Goal: Transaction & Acquisition: Book appointment/travel/reservation

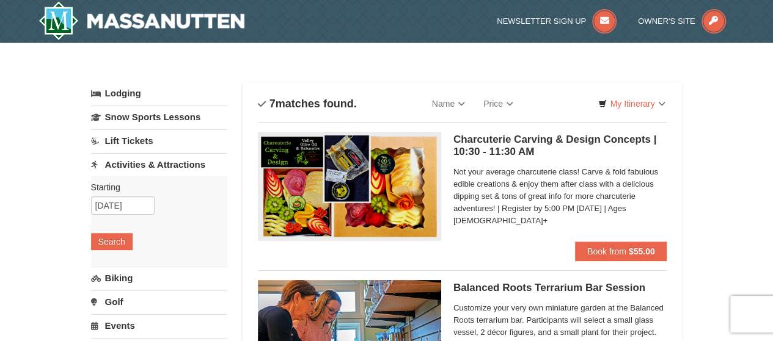
click at [122, 92] on link "Lodging" at bounding box center [159, 93] width 136 height 22
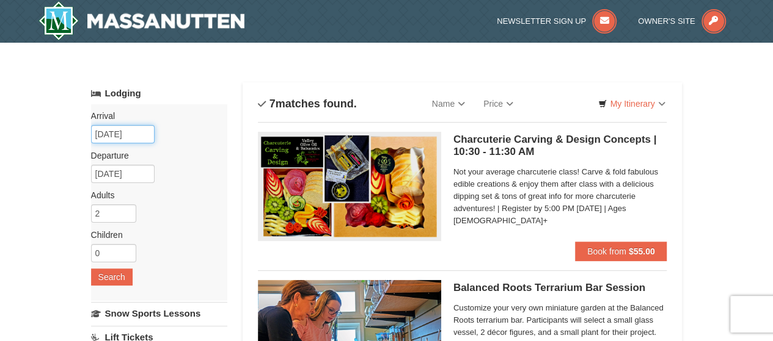
click at [122, 136] on input "10/15/2025" at bounding box center [123, 134] width 64 height 18
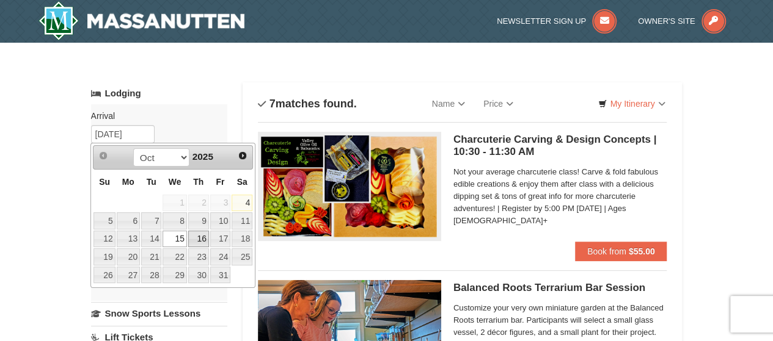
click at [202, 235] on link "16" at bounding box center [198, 239] width 21 height 17
type input "[DATE]"
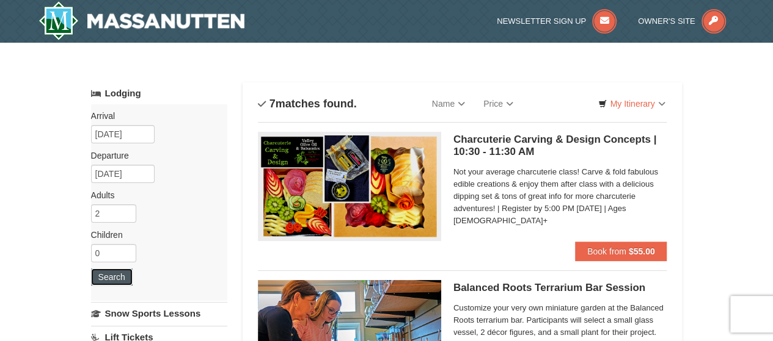
click at [113, 272] on button "Search" at bounding box center [112, 277] width 42 height 17
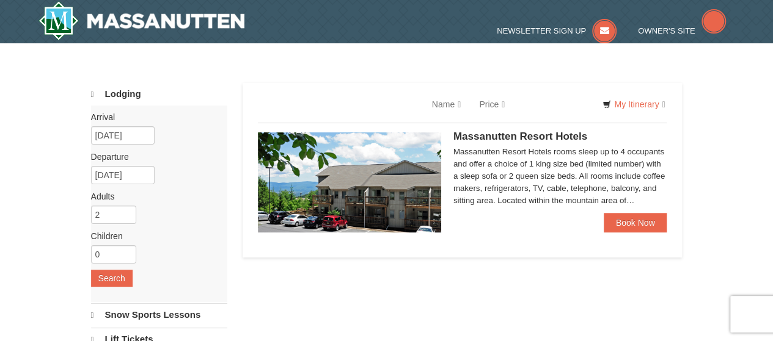
select select "10"
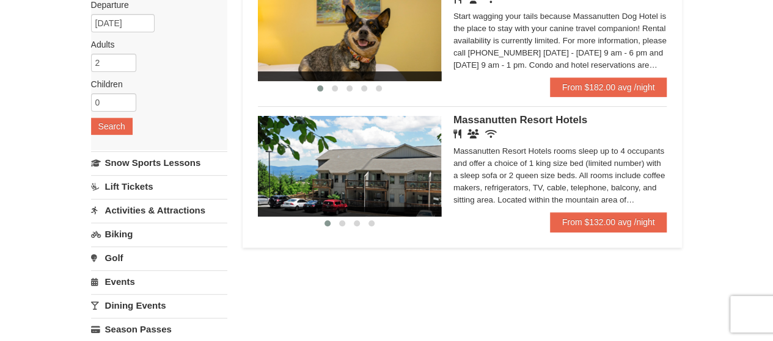
scroll to position [151, 0]
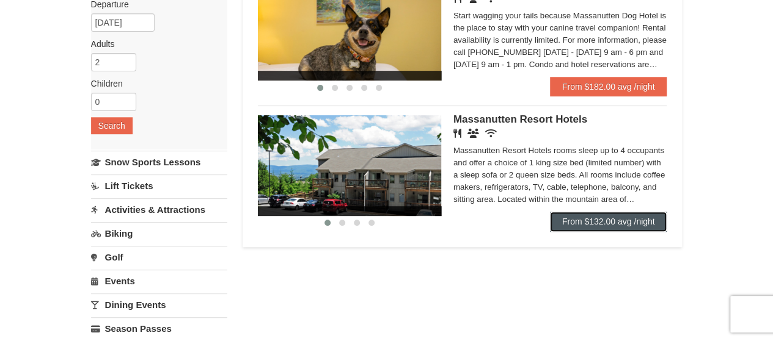
click at [605, 220] on link "From $132.00 avg /night" at bounding box center [608, 222] width 117 height 20
